Goal: Task Accomplishment & Management: Use online tool/utility

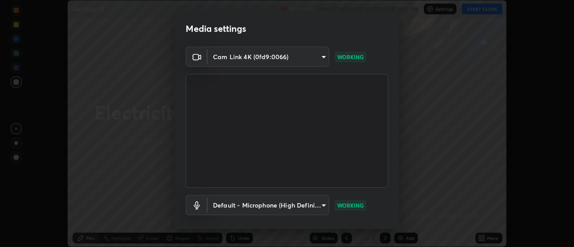
scroll to position [47, 0]
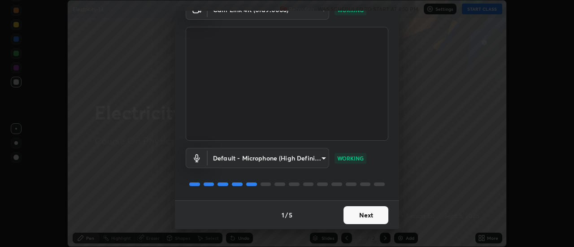
click at [366, 212] on button "Next" at bounding box center [365, 215] width 45 height 18
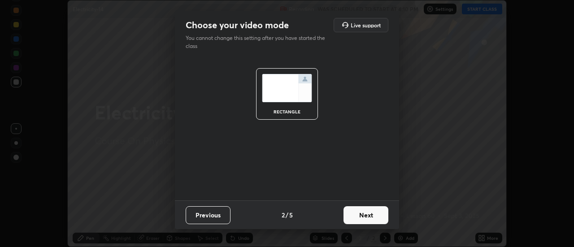
scroll to position [0, 0]
click at [376, 213] on button "Next" at bounding box center [365, 215] width 45 height 18
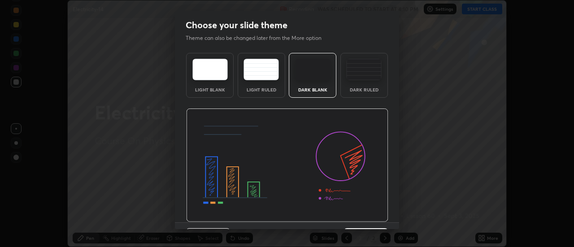
scroll to position [22, 0]
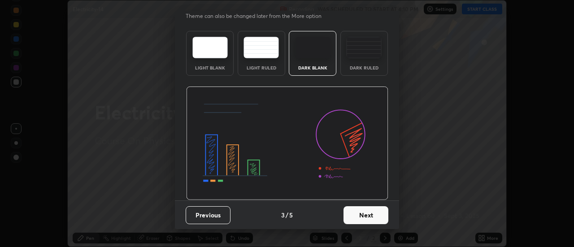
click at [359, 212] on button "Next" at bounding box center [365, 215] width 45 height 18
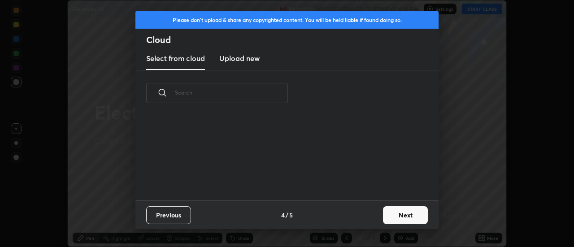
scroll to position [0, 0]
click at [405, 212] on button "Next" at bounding box center [405, 215] width 45 height 18
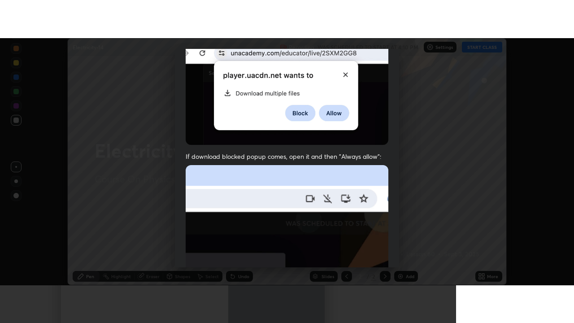
scroll to position [230, 0]
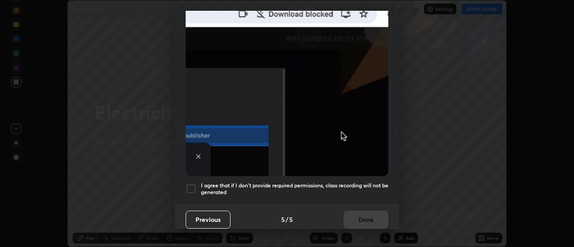
click at [191, 183] on div at bounding box center [191, 188] width 11 height 11
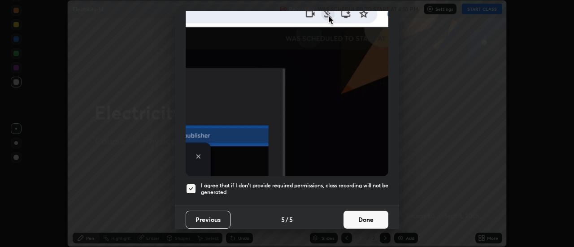
click at [365, 214] on button "Done" at bounding box center [365, 220] width 45 height 18
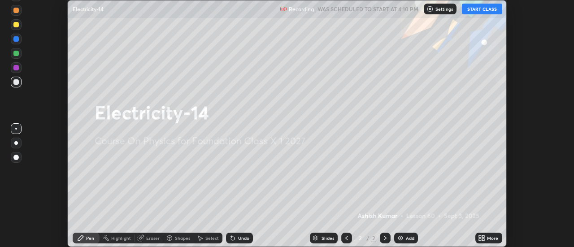
click at [488, 7] on button "START CLASS" at bounding box center [482, 9] width 40 height 11
click at [490, 236] on div "More" at bounding box center [492, 238] width 11 height 4
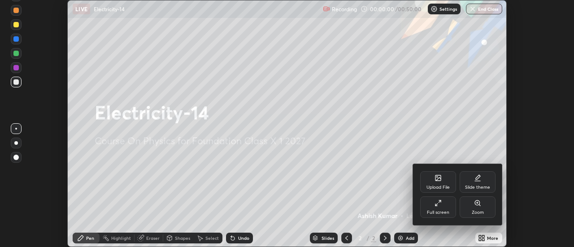
click at [481, 182] on div "Slide theme" at bounding box center [477, 182] width 36 height 22
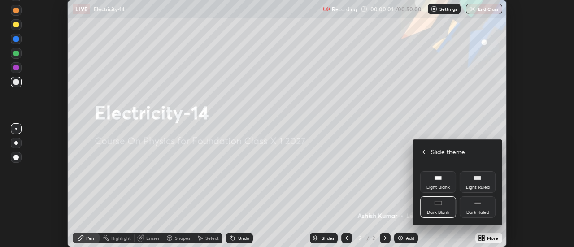
click at [484, 212] on div "Dark Ruled" at bounding box center [477, 212] width 23 height 4
click at [424, 151] on icon at bounding box center [423, 151] width 7 height 7
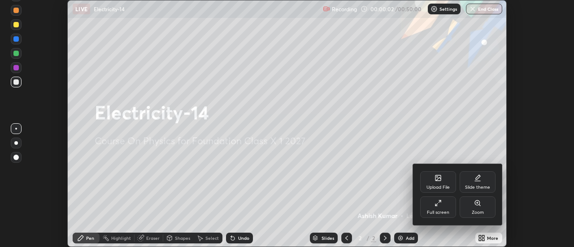
click at [449, 202] on div "Full screen" at bounding box center [438, 207] width 36 height 22
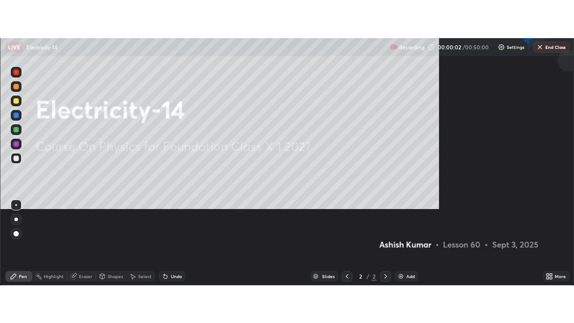
scroll to position [323, 574]
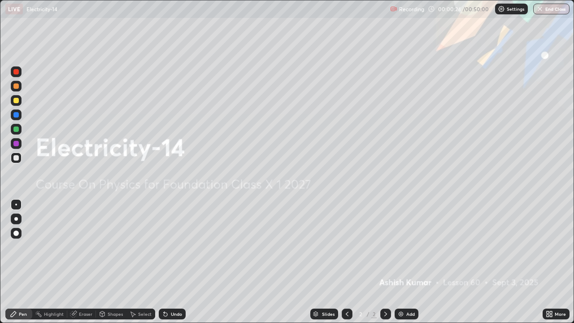
click at [554, 247] on div "More" at bounding box center [559, 313] width 11 height 4
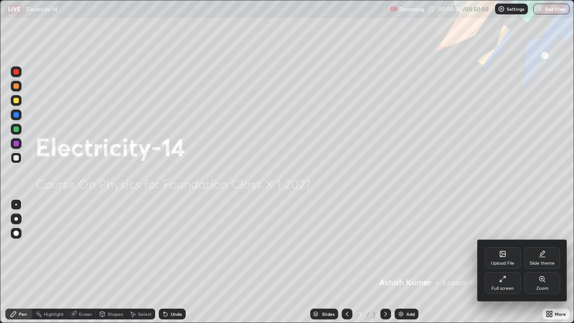
click at [542, 247] on icon at bounding box center [541, 257] width 5 height 0
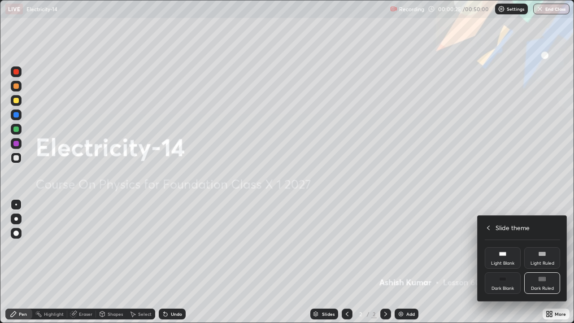
click at [546, 247] on div "Dark Ruled" at bounding box center [542, 283] width 36 height 22
click at [488, 227] on icon at bounding box center [487, 227] width 7 height 7
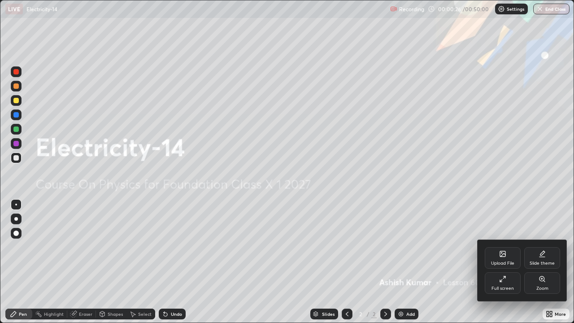
click at [441, 247] on div at bounding box center [287, 161] width 574 height 323
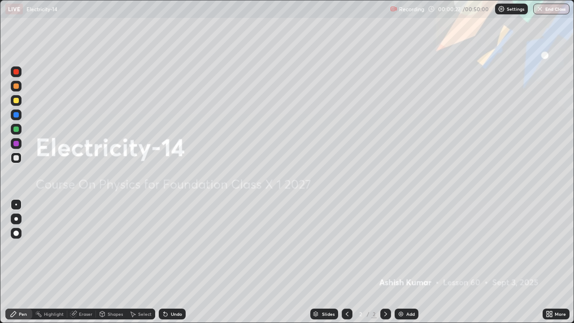
click at [410, 247] on div "Add" at bounding box center [410, 313] width 9 height 4
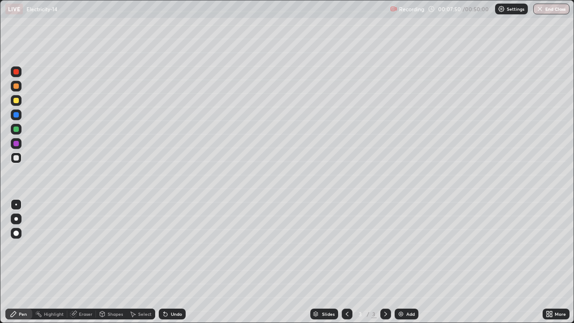
click at [90, 247] on div "Eraser" at bounding box center [85, 313] width 13 height 4
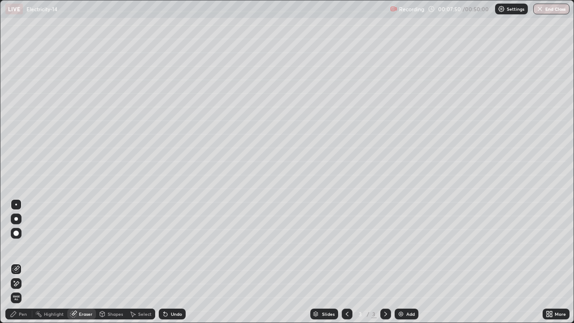
click at [16, 247] on span "Erase all" at bounding box center [16, 297] width 10 height 5
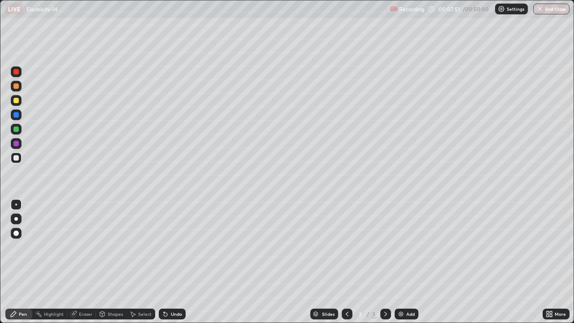
click at [18, 247] on div "Pen" at bounding box center [18, 313] width 27 height 11
click at [111, 247] on div "Shapes" at bounding box center [115, 313] width 15 height 4
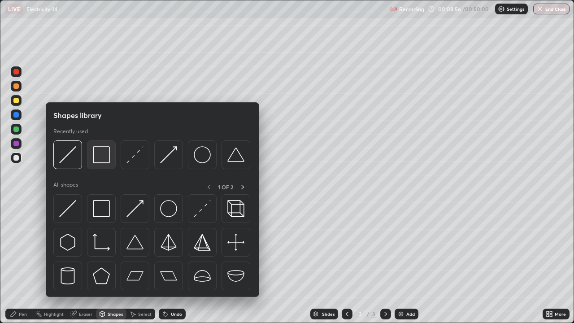
click at [99, 156] on img at bounding box center [101, 154] width 17 height 17
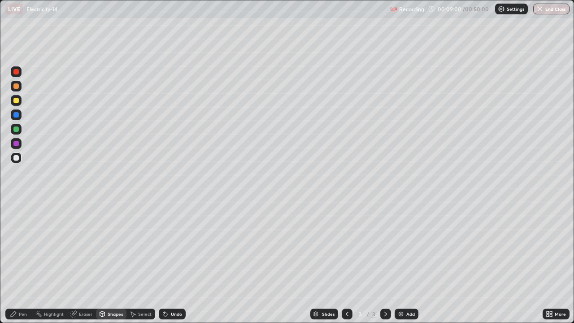
click at [171, 247] on div "Undo" at bounding box center [176, 313] width 11 height 4
click at [13, 247] on div "Pen" at bounding box center [18, 313] width 27 height 11
click at [15, 219] on div at bounding box center [16, 219] width 4 height 4
click at [79, 247] on div "Eraser" at bounding box center [85, 313] width 13 height 4
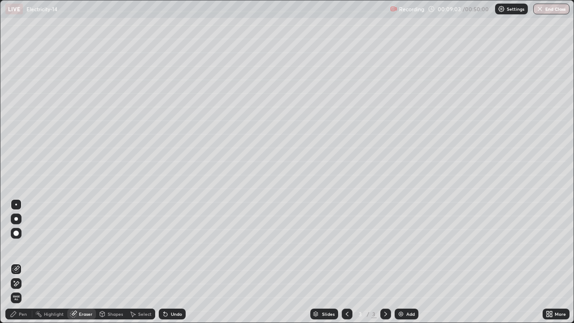
click at [113, 247] on div "Shapes" at bounding box center [115, 313] width 15 height 4
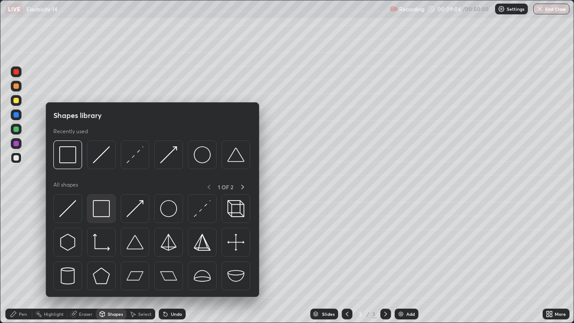
click at [98, 207] on img at bounding box center [101, 208] width 17 height 17
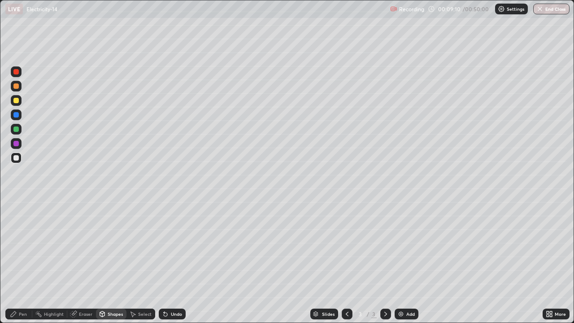
click at [51, 247] on div "Highlight" at bounding box center [54, 313] width 20 height 4
click at [79, 247] on div "Eraser" at bounding box center [85, 313] width 13 height 4
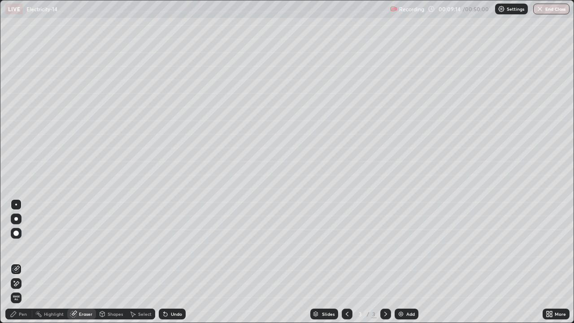
click at [21, 247] on div "Pen" at bounding box center [23, 313] width 8 height 4
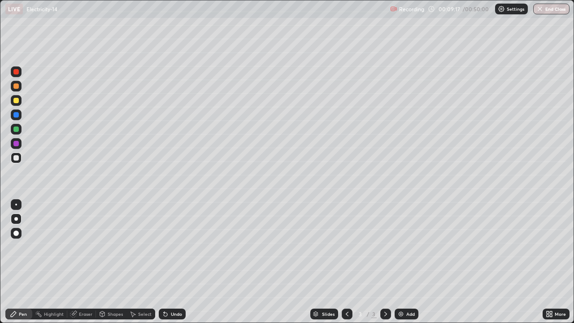
click at [165, 247] on icon at bounding box center [166, 314] width 4 height 4
click at [79, 247] on div "Eraser" at bounding box center [85, 313] width 13 height 4
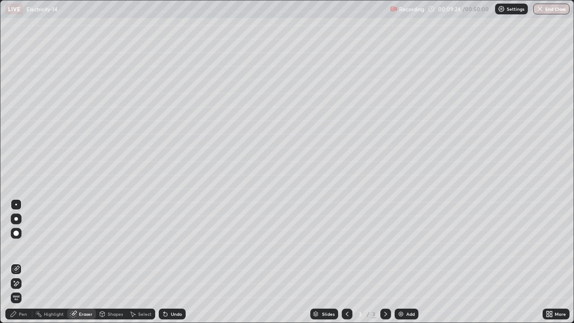
click at [78, 247] on div "Eraser" at bounding box center [81, 313] width 29 height 11
click at [112, 247] on div "Shapes" at bounding box center [115, 313] width 15 height 4
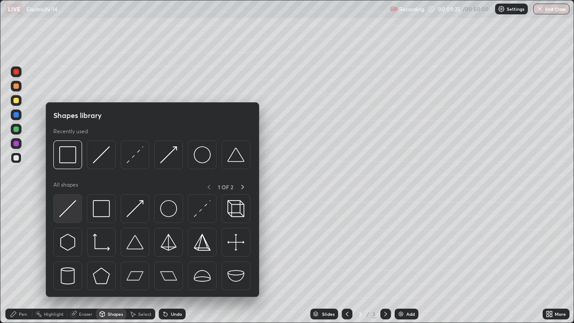
click at [65, 206] on img at bounding box center [67, 208] width 17 height 17
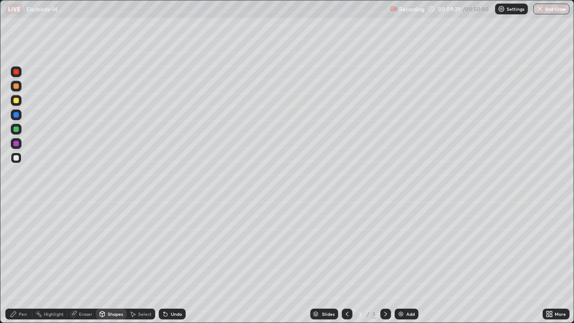
click at [19, 247] on div "Pen" at bounding box center [23, 313] width 8 height 4
click at [17, 100] on div at bounding box center [15, 100] width 5 height 5
click at [174, 247] on div "Undo" at bounding box center [176, 313] width 11 height 4
click at [175, 247] on div "Undo" at bounding box center [176, 313] width 11 height 4
click at [173, 247] on div "Undo" at bounding box center [176, 313] width 11 height 4
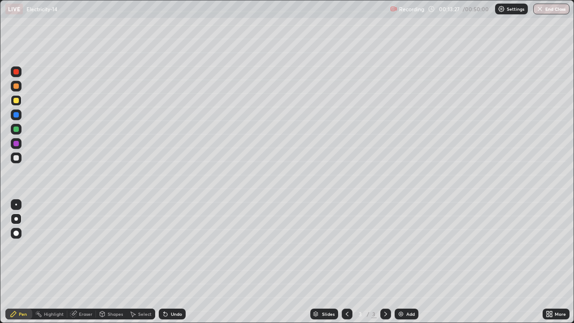
click at [174, 247] on div "Undo" at bounding box center [176, 313] width 11 height 4
click at [26, 51] on div "Erase all" at bounding box center [16, 161] width 22 height 287
click at [17, 156] on div at bounding box center [15, 157] width 5 height 5
click at [166, 247] on icon at bounding box center [165, 313] width 7 height 7
click at [168, 247] on div "Undo" at bounding box center [172, 313] width 27 height 11
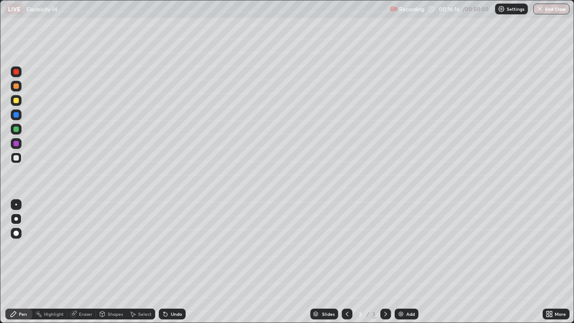
click at [81, 247] on div "Eraser" at bounding box center [85, 313] width 13 height 4
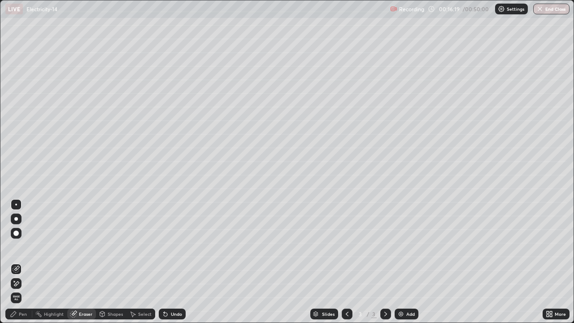
click at [19, 247] on div "Pen" at bounding box center [23, 313] width 8 height 4
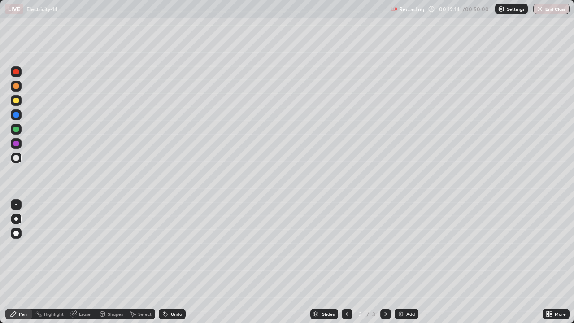
click at [404, 247] on div "Add" at bounding box center [406, 313] width 24 height 11
click at [109, 247] on div "Shapes" at bounding box center [115, 313] width 15 height 4
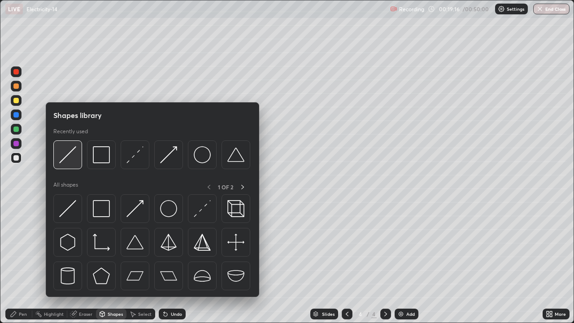
click at [72, 159] on img at bounding box center [67, 154] width 17 height 17
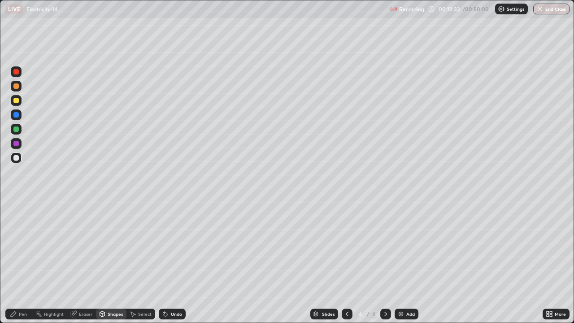
click at [22, 247] on div "Pen" at bounding box center [23, 313] width 8 height 4
click at [81, 247] on div "Eraser" at bounding box center [81, 313] width 29 height 11
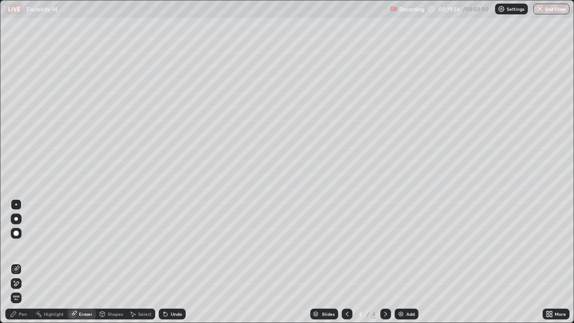
click at [18, 247] on div "Pen" at bounding box center [18, 313] width 27 height 11
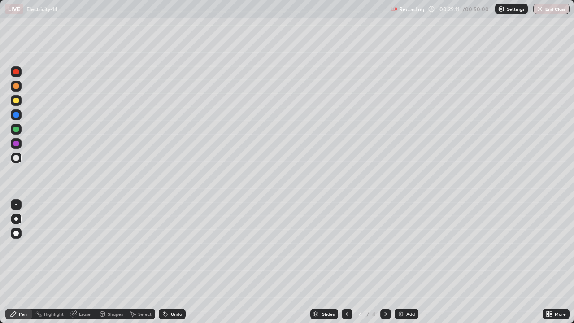
click at [53, 247] on div "Highlight" at bounding box center [54, 313] width 20 height 4
click at [20, 247] on div "Pen" at bounding box center [18, 313] width 27 height 11
click at [56, 247] on div "Highlight" at bounding box center [54, 313] width 20 height 4
click at [351, 247] on div at bounding box center [347, 313] width 11 height 11
click at [385, 247] on icon at bounding box center [385, 313] width 7 height 7
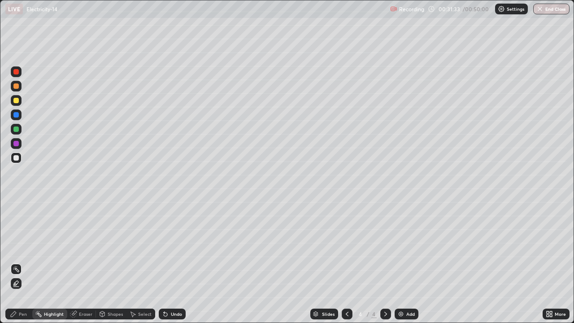
click at [24, 247] on div "Pen" at bounding box center [23, 313] width 8 height 4
click at [173, 247] on div "Undo" at bounding box center [172, 313] width 27 height 11
click at [172, 247] on div "Undo" at bounding box center [176, 313] width 11 height 4
click at [171, 247] on div "Undo" at bounding box center [176, 313] width 11 height 4
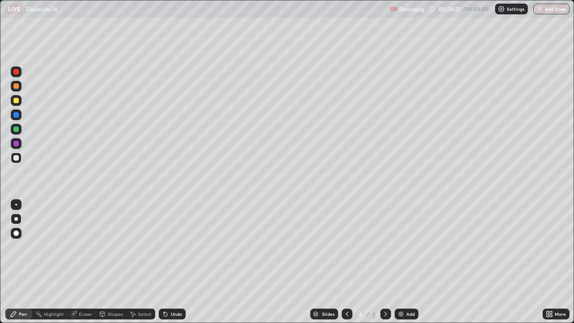
click at [50, 247] on div "Highlight" at bounding box center [54, 313] width 20 height 4
click at [19, 247] on div "Pen" at bounding box center [23, 313] width 8 height 4
click at [164, 247] on icon at bounding box center [166, 314] width 4 height 4
click at [169, 247] on div "Undo" at bounding box center [172, 313] width 27 height 11
click at [173, 247] on div "Undo" at bounding box center [172, 313] width 27 height 11
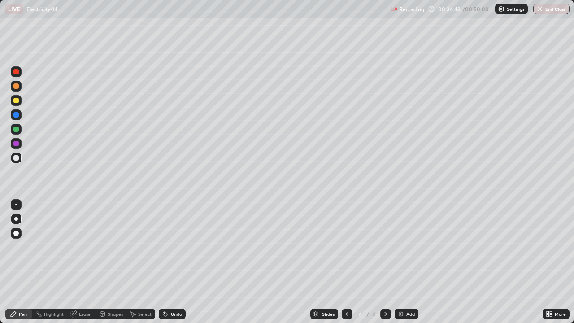
click at [173, 247] on div "Undo" at bounding box center [172, 313] width 27 height 11
click at [80, 247] on div "Eraser" at bounding box center [85, 313] width 13 height 4
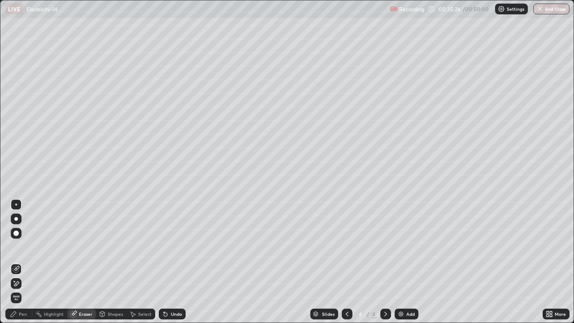
click at [17, 247] on icon at bounding box center [16, 283] width 5 height 4
click at [23, 247] on div "Pen" at bounding box center [23, 313] width 8 height 4
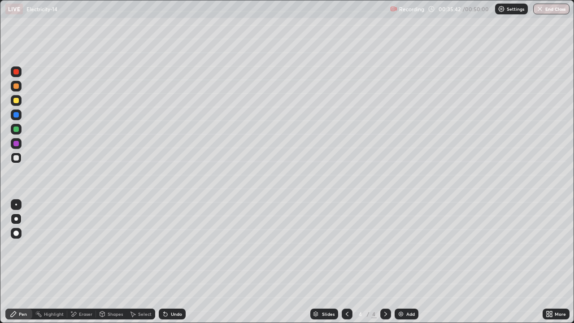
click at [174, 247] on div "Undo" at bounding box center [176, 313] width 11 height 4
click at [48, 247] on div "Highlight" at bounding box center [54, 313] width 20 height 4
click at [346, 247] on icon at bounding box center [347, 313] width 3 height 4
click at [389, 247] on div at bounding box center [385, 313] width 11 height 11
click at [550, 11] on button "End Class" at bounding box center [551, 9] width 36 height 11
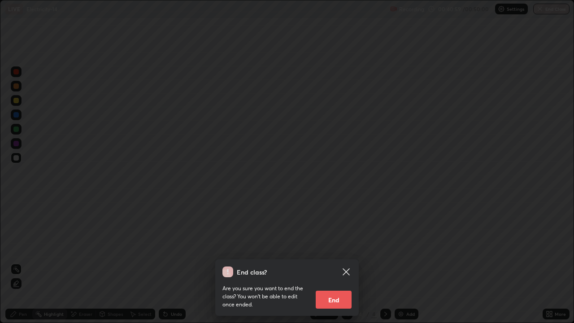
click at [339, 247] on button "End" at bounding box center [334, 299] width 36 height 18
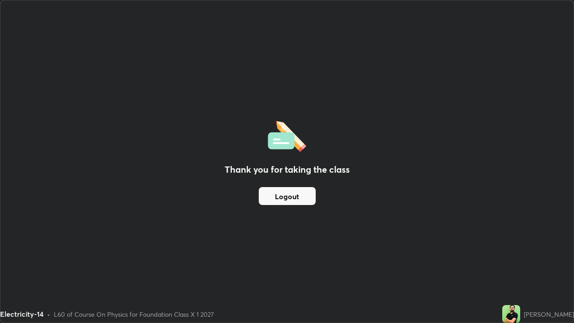
click at [289, 194] on button "Logout" at bounding box center [287, 196] width 57 height 18
